Goal: Task Accomplishment & Management: Use online tool/utility

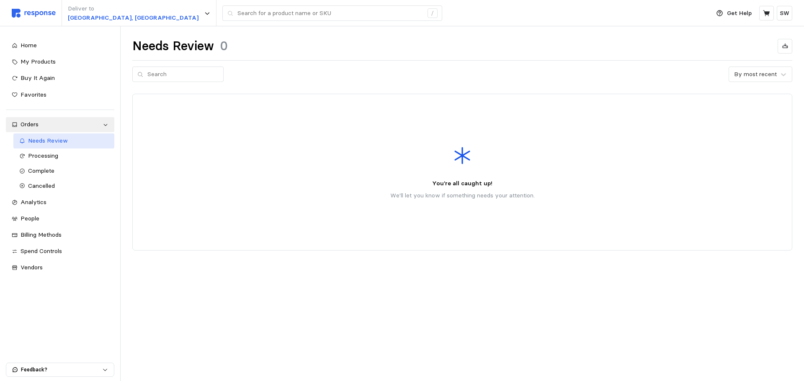
click at [40, 137] on span "Needs Review" at bounding box center [48, 141] width 40 height 8
click at [45, 154] on span "Processing" at bounding box center [43, 156] width 30 height 8
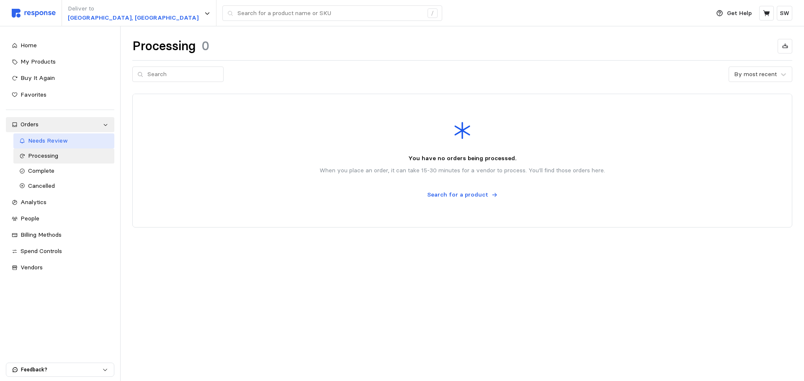
click at [44, 145] on div "Needs Review" at bounding box center [68, 140] width 81 height 9
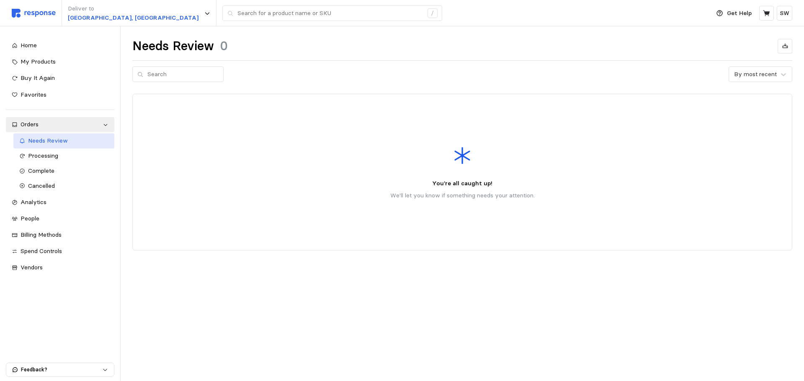
click at [44, 145] on div "Needs Review" at bounding box center [68, 140] width 81 height 9
click at [45, 154] on span "Processing" at bounding box center [43, 156] width 30 height 8
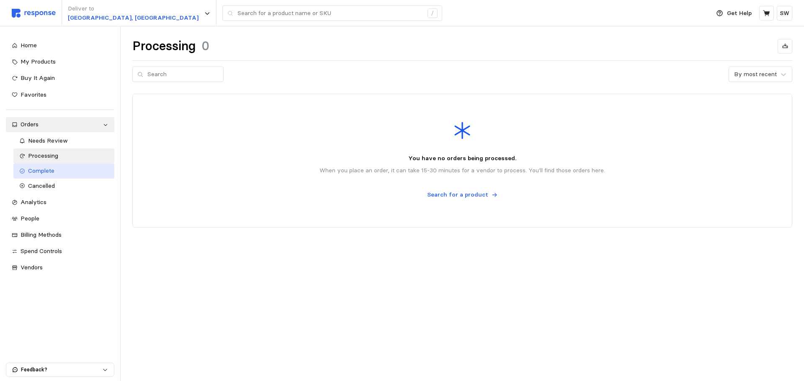
click at [54, 176] on link "Complete" at bounding box center [63, 171] width 101 height 15
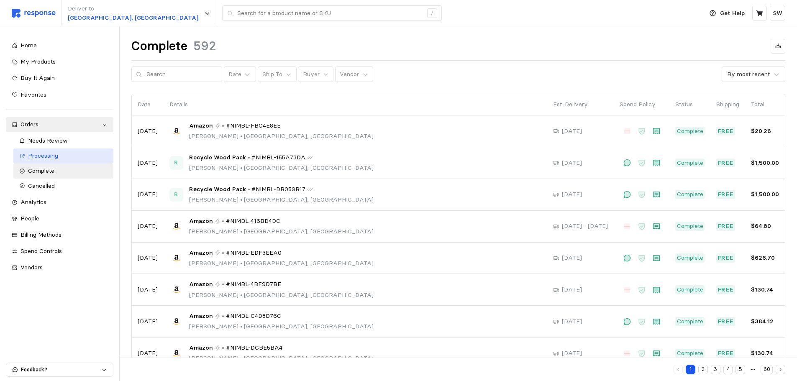
click at [54, 159] on span "Processing" at bounding box center [43, 156] width 30 height 8
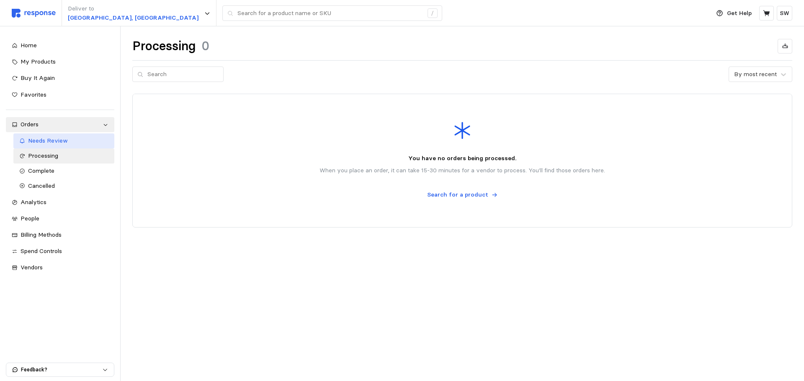
click at [61, 141] on span "Needs Review" at bounding box center [48, 141] width 40 height 8
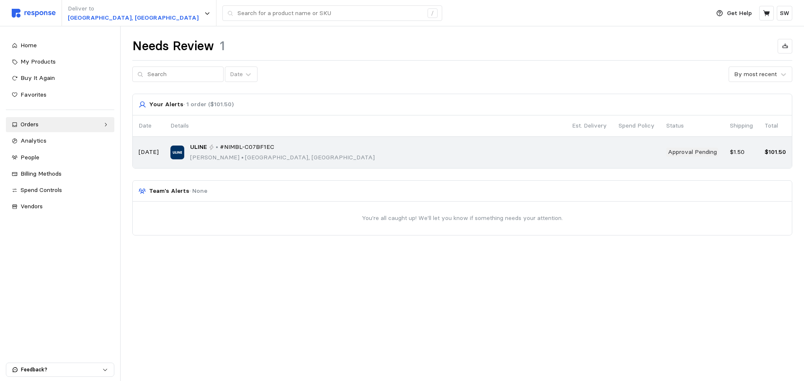
click at [268, 148] on span "#NIMBL-C07BF1EC" at bounding box center [247, 147] width 54 height 9
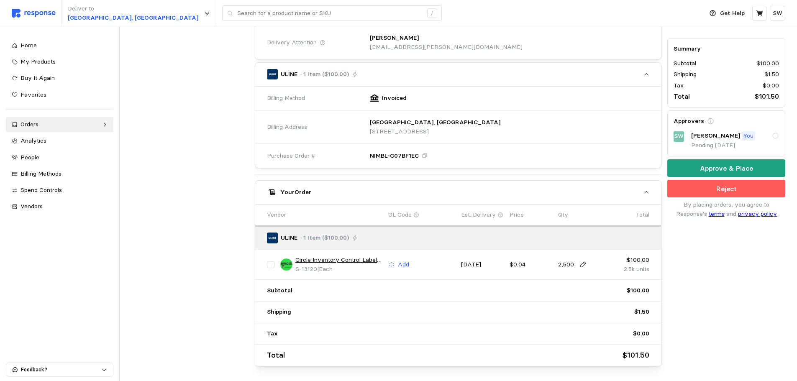
scroll to position [241, 0]
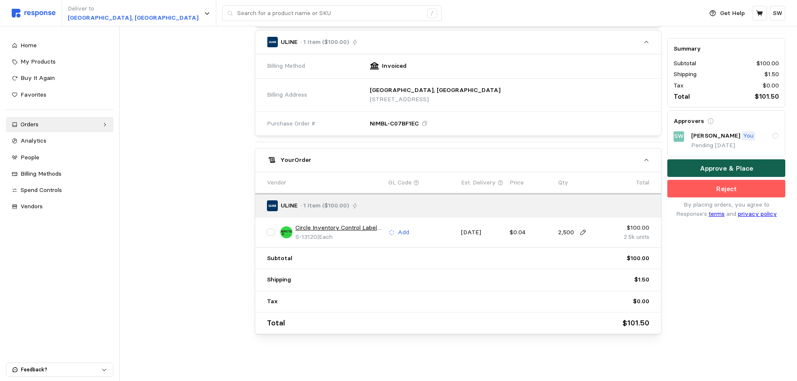
drag, startPoint x: 681, startPoint y: 168, endPoint x: 674, endPoint y: 160, distance: 9.8
click at [667, 187] on div "Summary Subtotal $100.00 Shipping $1.50 Tax $0.00 Total $101.50 Approvers SW [P…" at bounding box center [727, 97] width 124 height 482
click at [680, 165] on button "Approve & Place" at bounding box center [727, 169] width 118 height 18
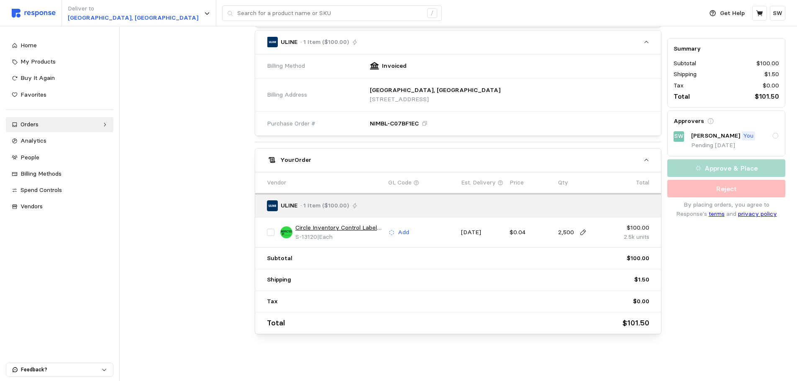
scroll to position [0, 0]
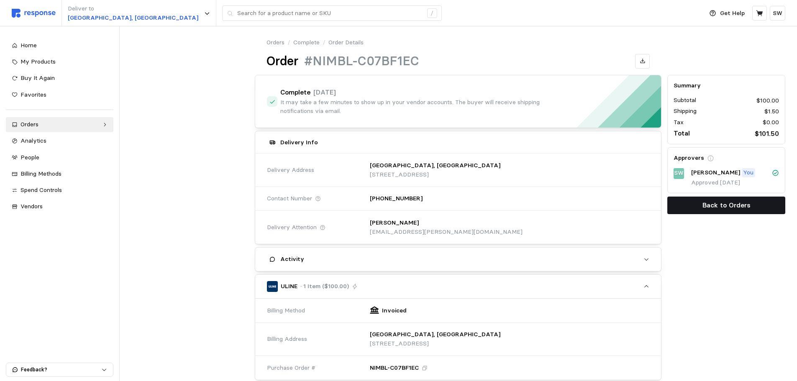
click at [737, 208] on p "Back to Orders" at bounding box center [727, 205] width 48 height 10
